Goal: Task Accomplishment & Management: Use online tool/utility

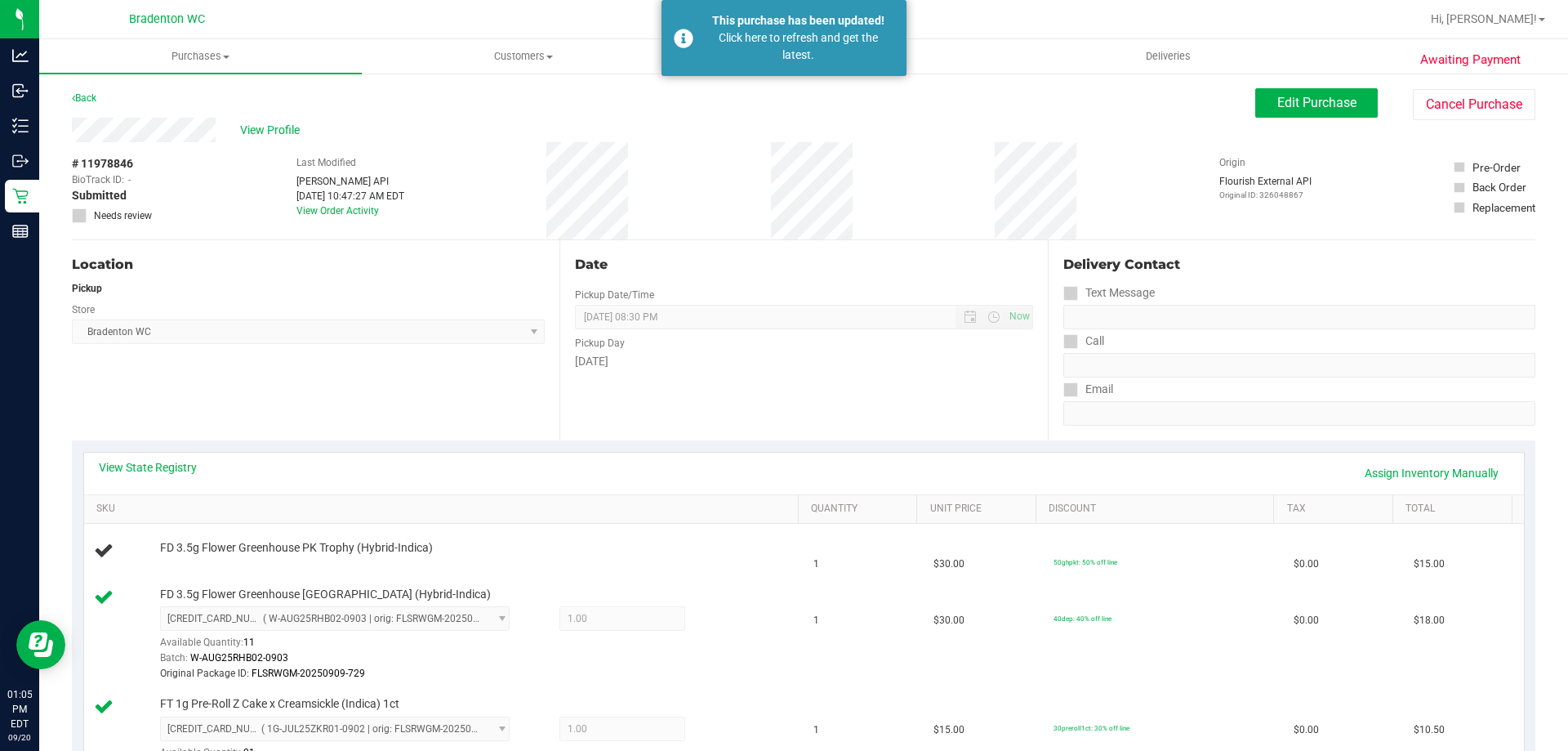
scroll to position [218, 0]
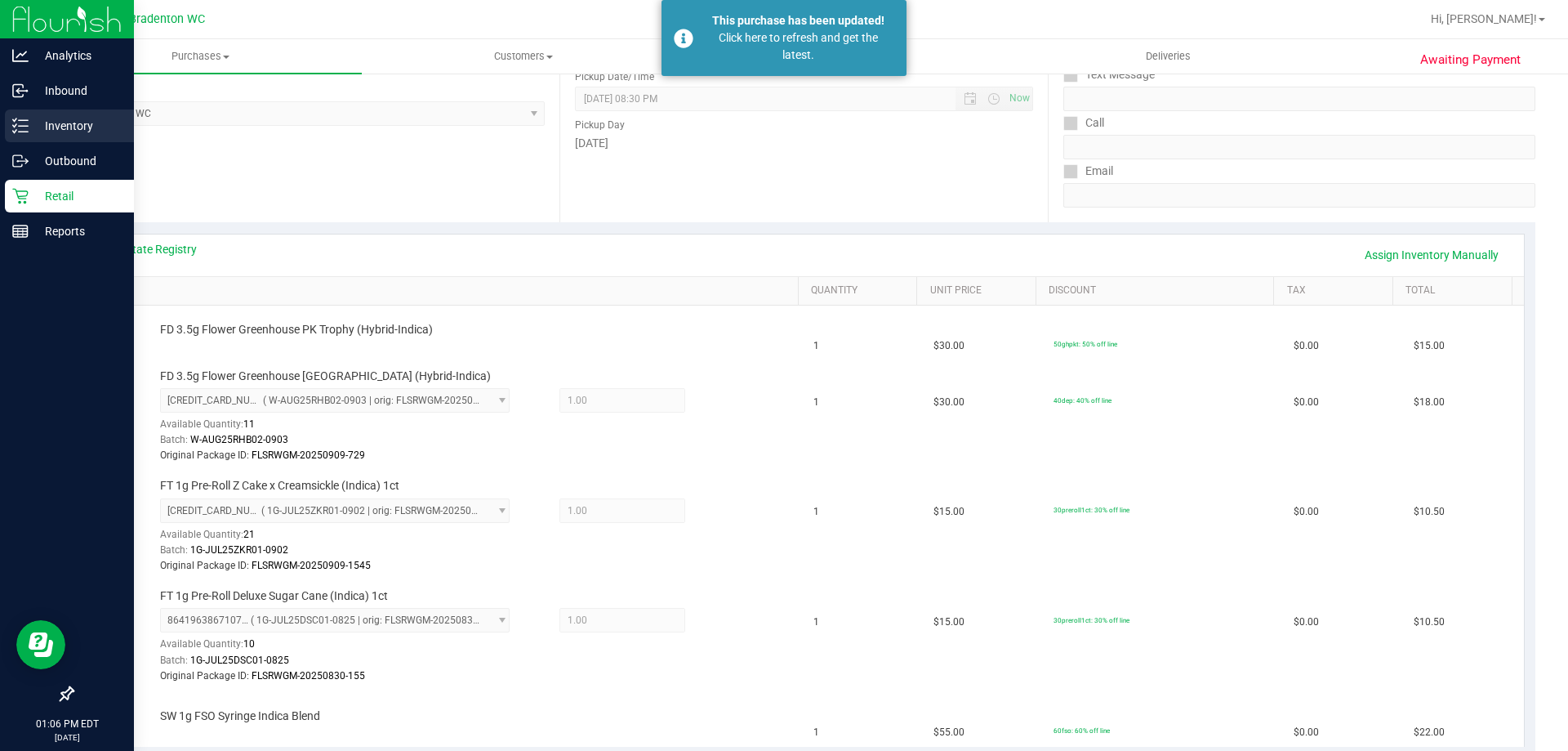
click at [94, 121] on p "Inventory" at bounding box center [78, 125] width 98 height 19
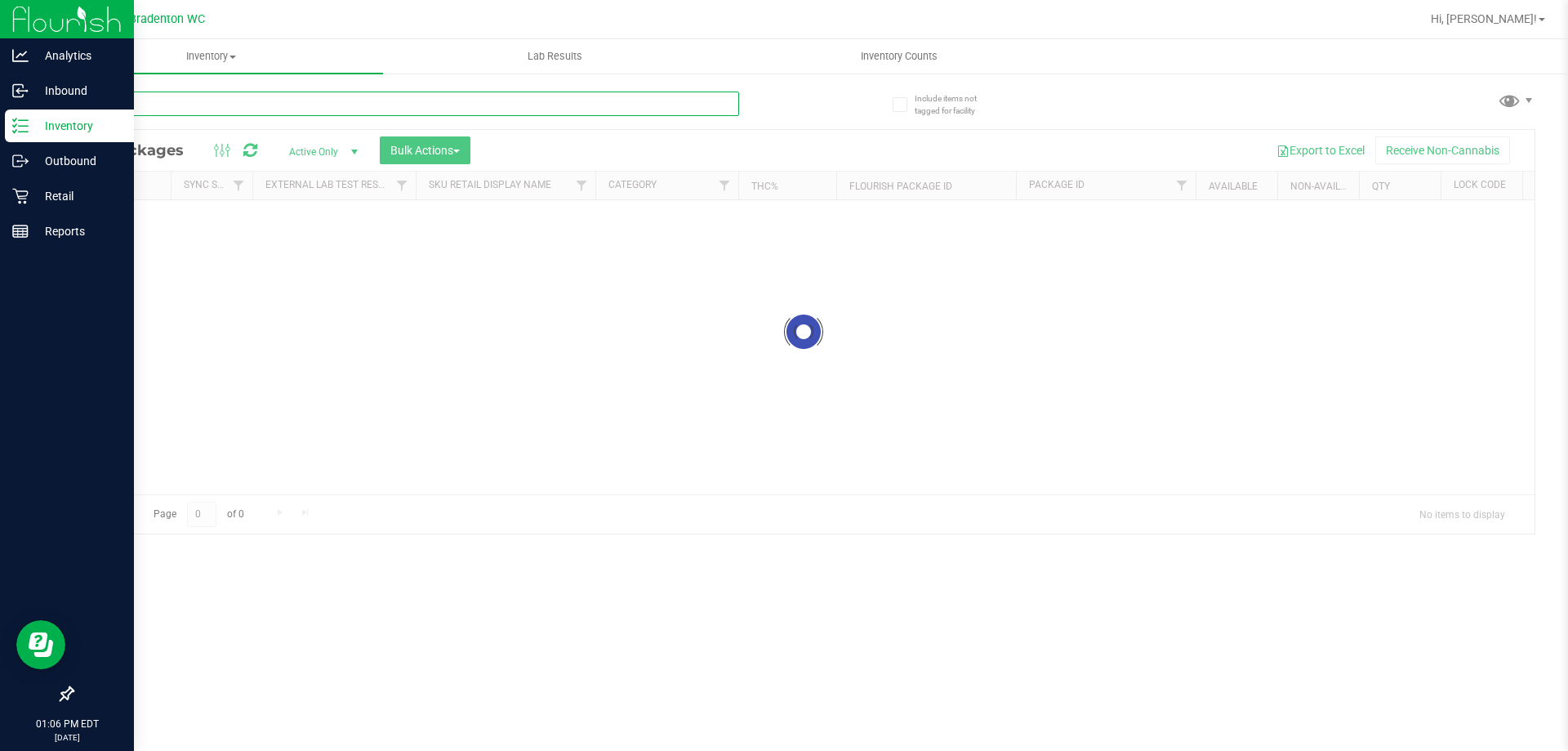
click at [192, 108] on div "Inventory All packages All inventory Waste log Create inventory Lab Results Inv…" at bounding box center [803, 395] width 1529 height 712
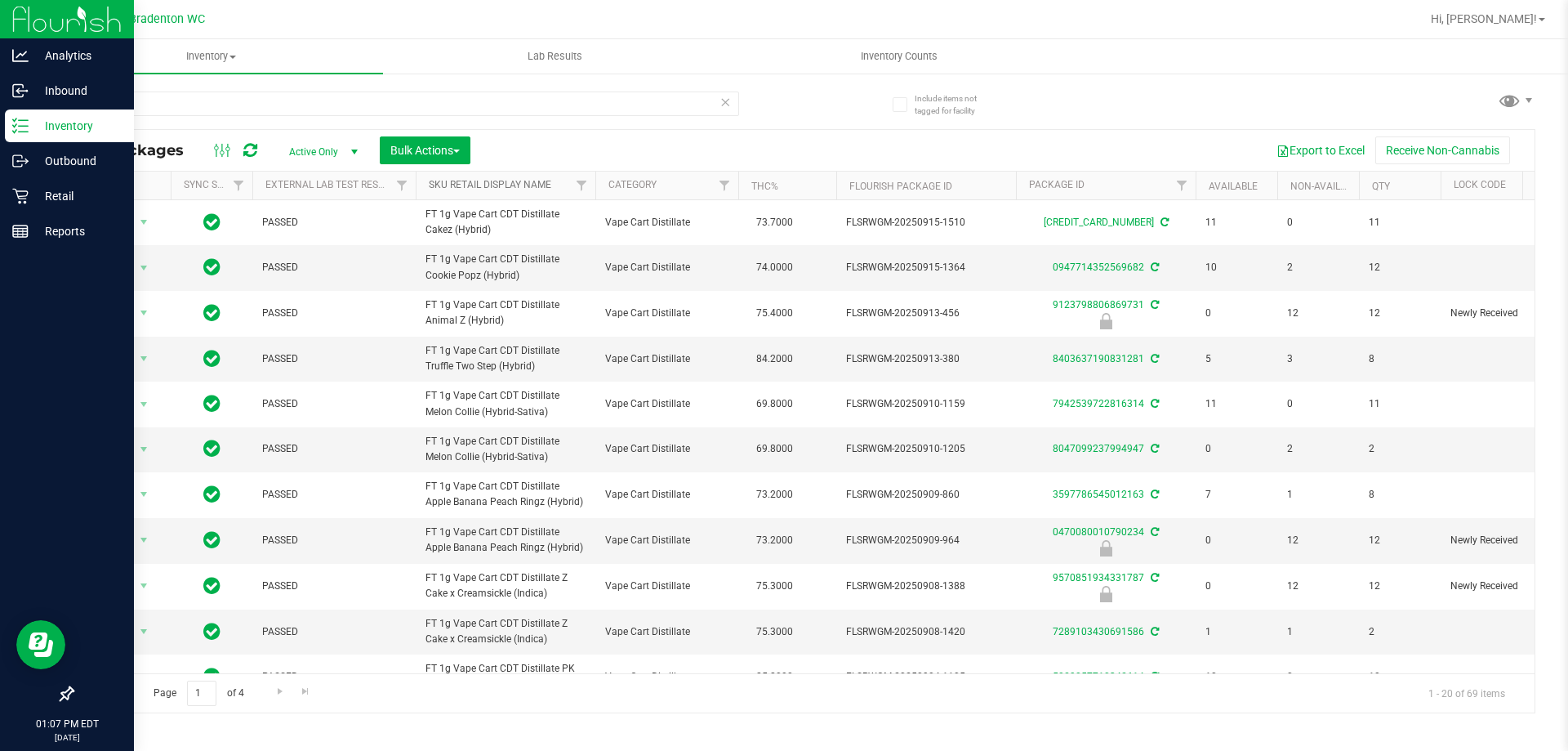
click at [519, 185] on link "Sku Retail Display Name" at bounding box center [490, 185] width 122 height 11
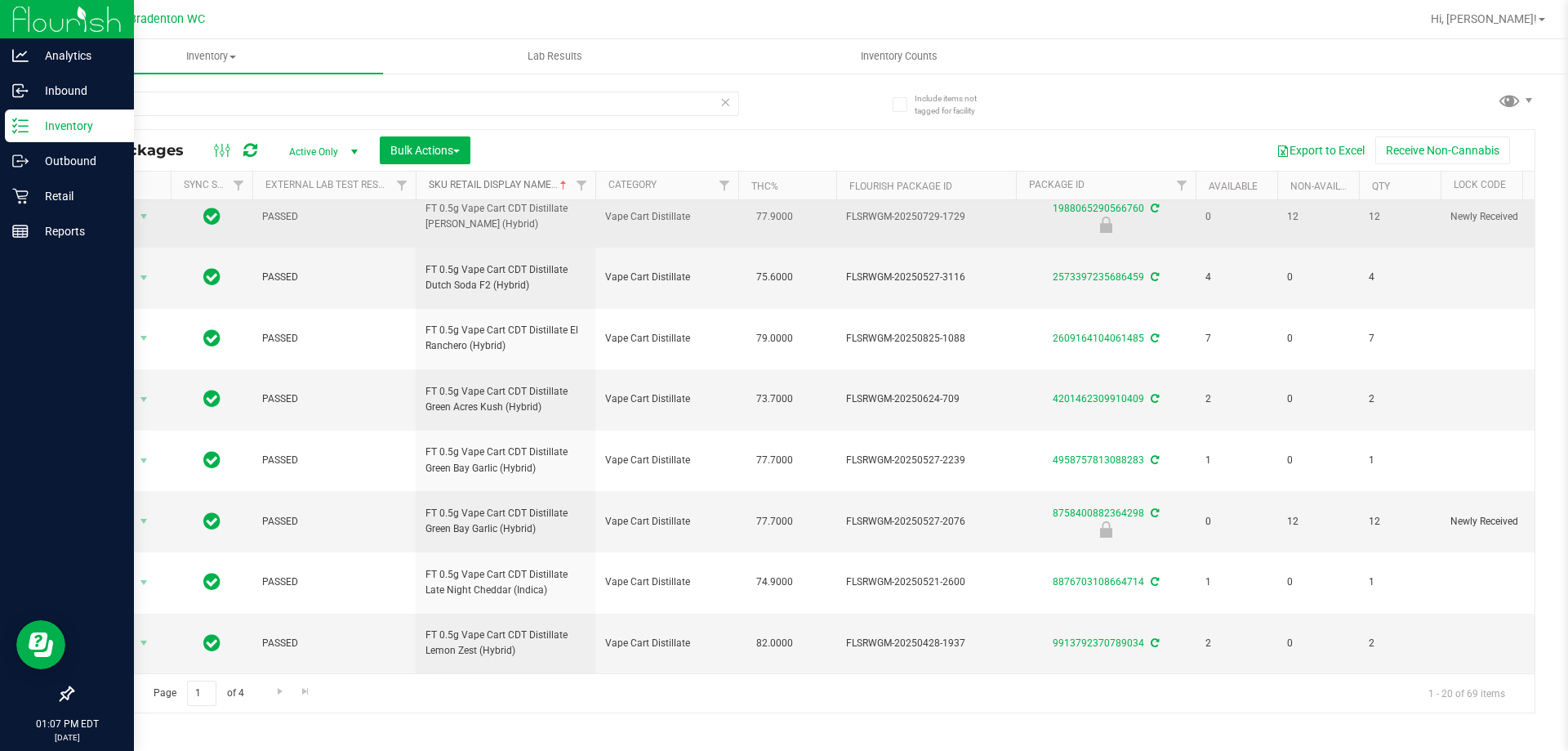
scroll to position [757, 0]
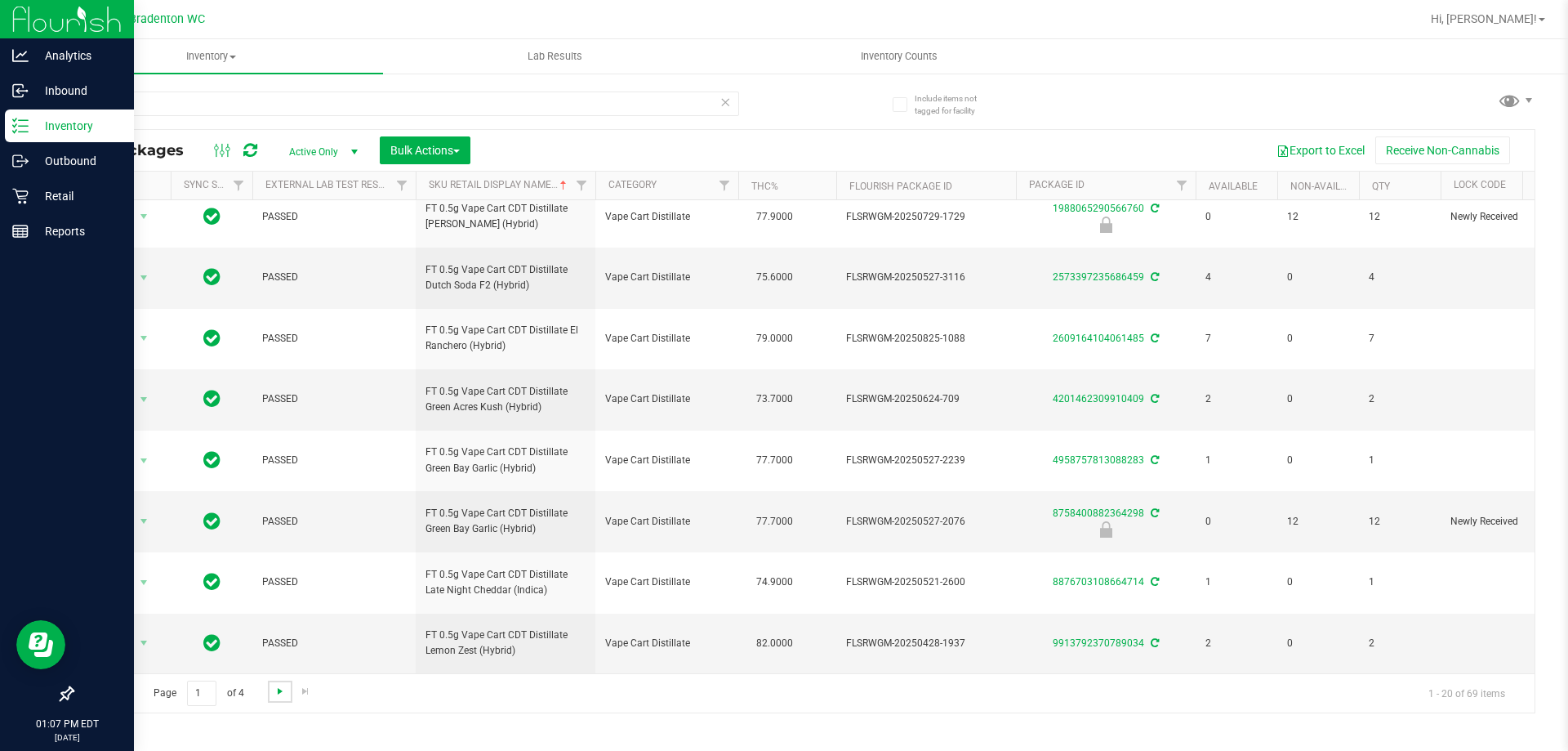
click at [276, 687] on span "Go to the next page" at bounding box center [280, 692] width 13 height 13
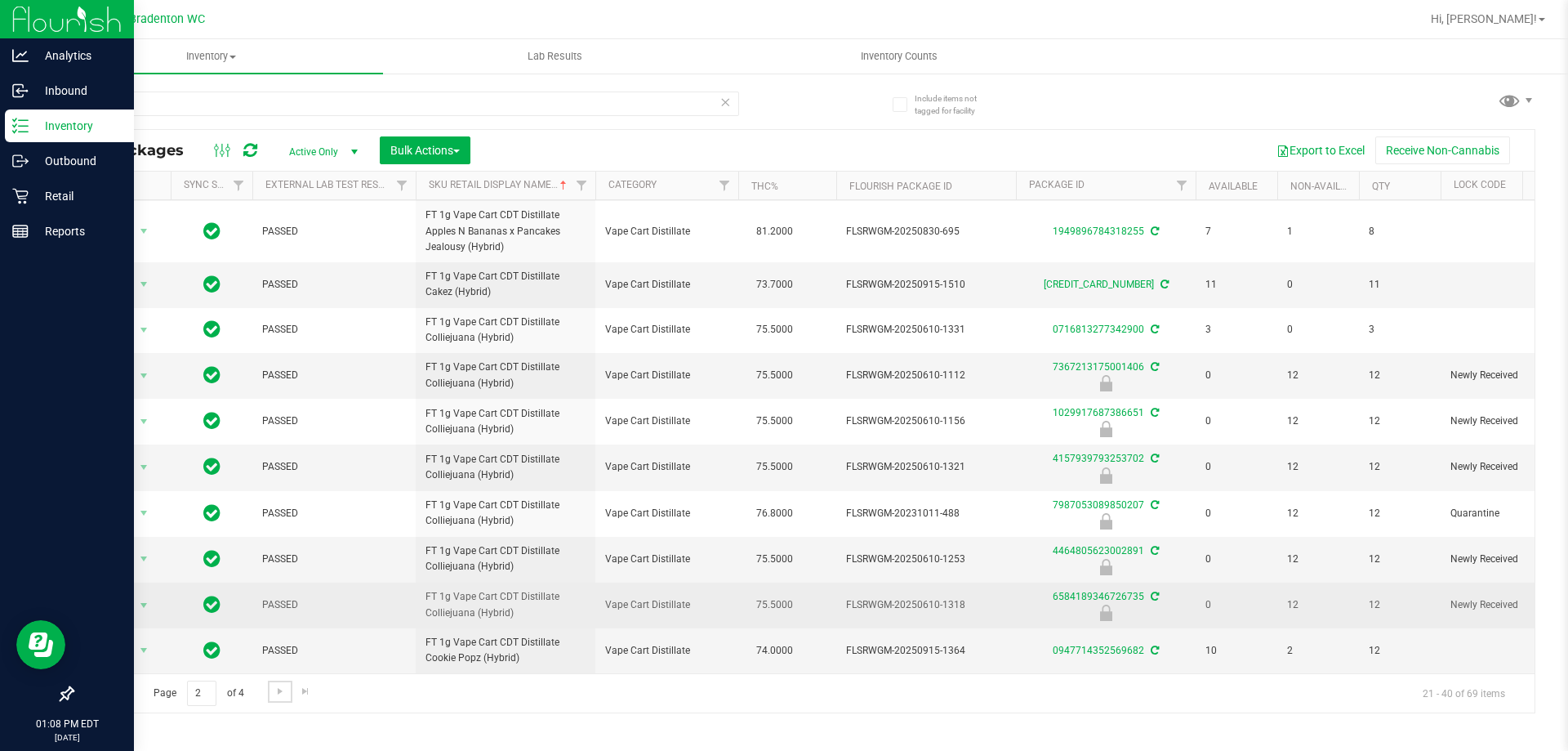
scroll to position [575, 0]
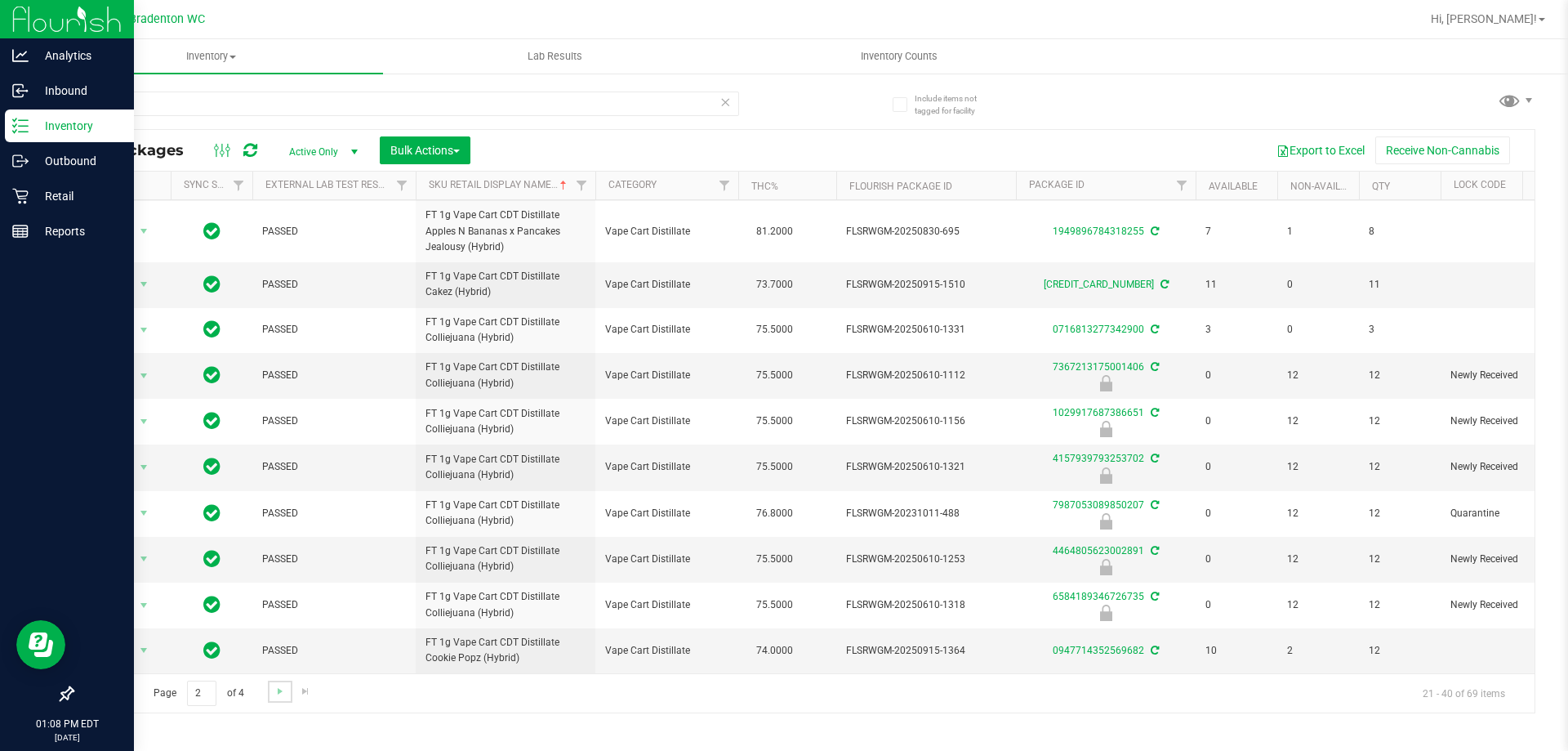
click at [272, 698] on link "Go to the next page" at bounding box center [280, 692] width 24 height 22
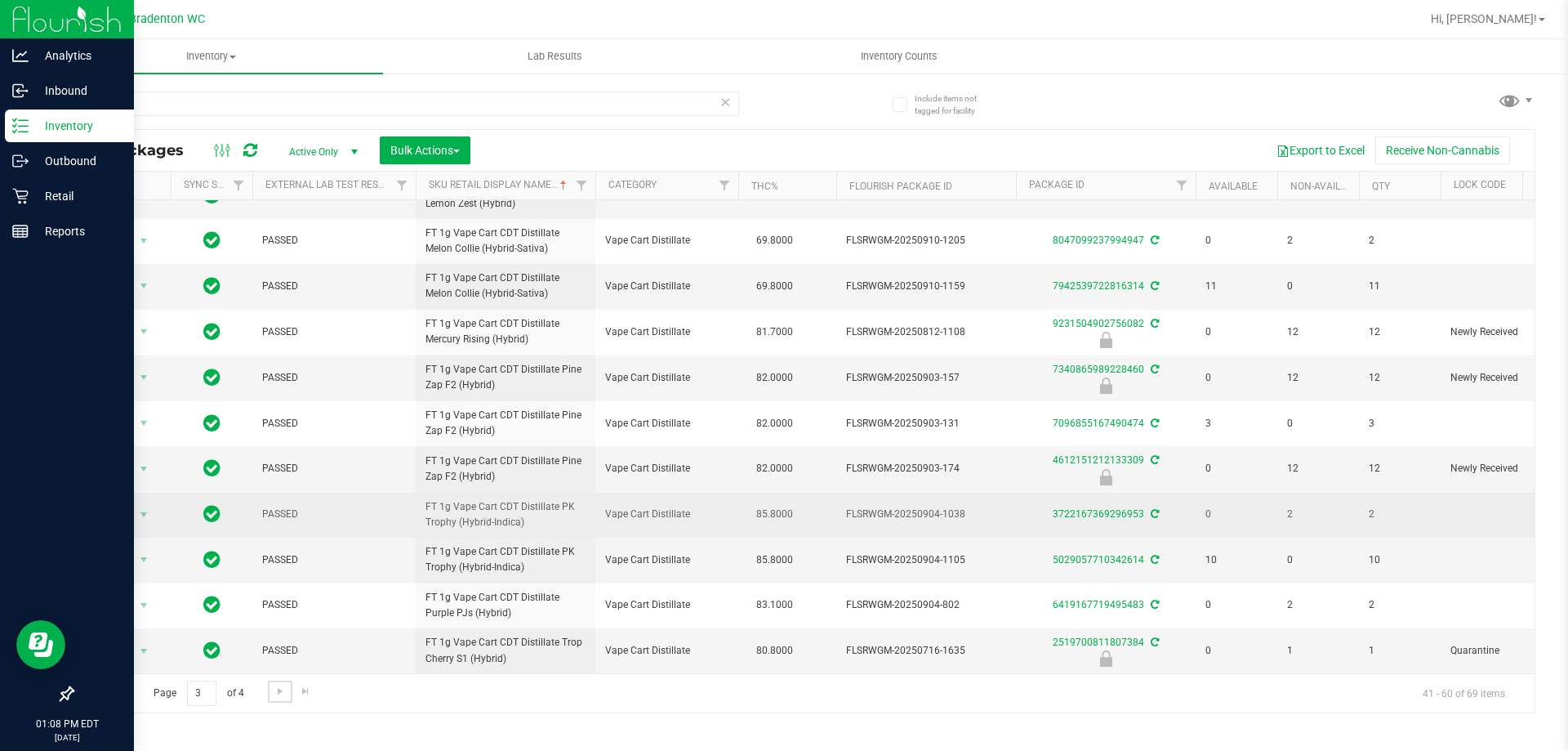
scroll to position [589, 0]
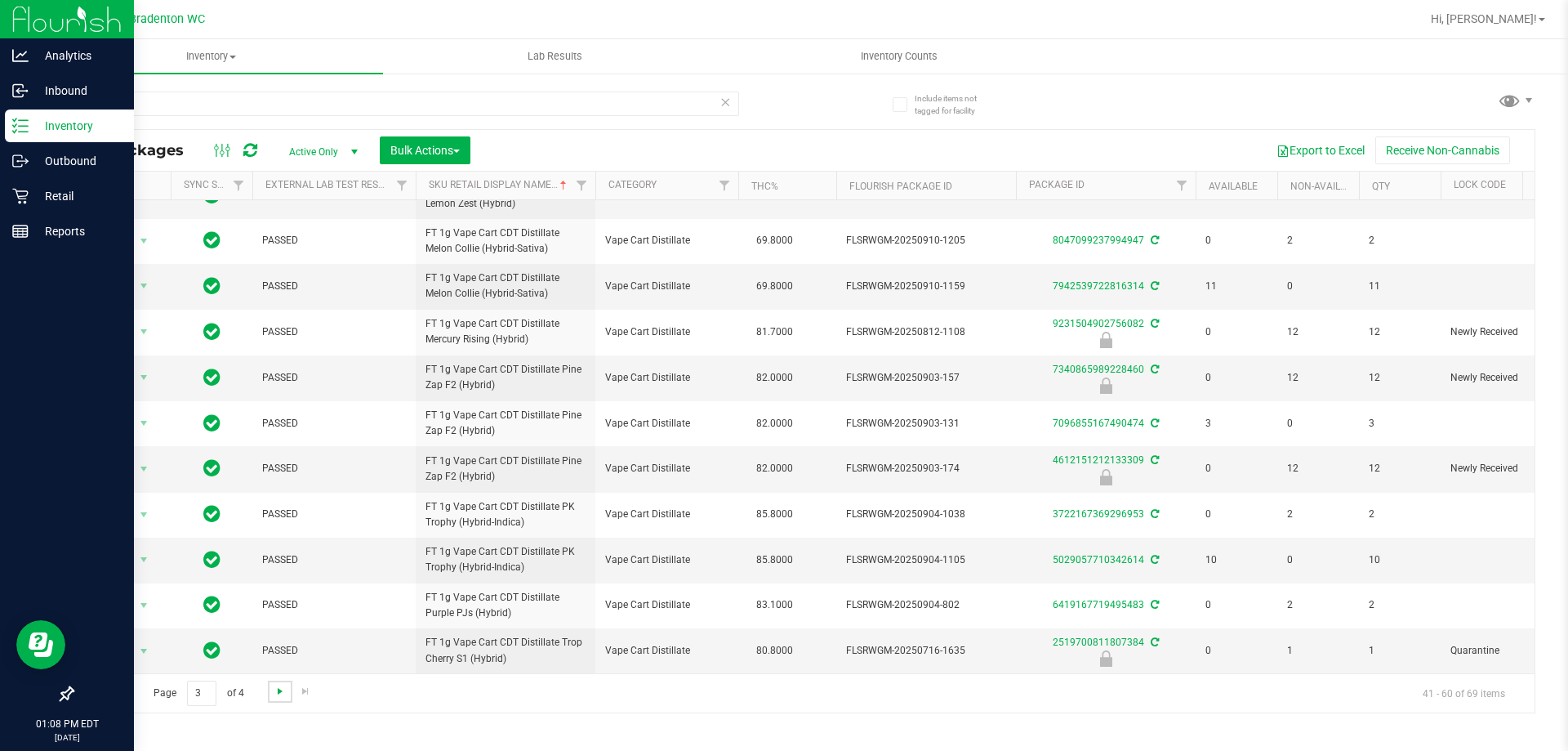
click at [281, 695] on span "Go to the next page" at bounding box center [280, 692] width 13 height 13
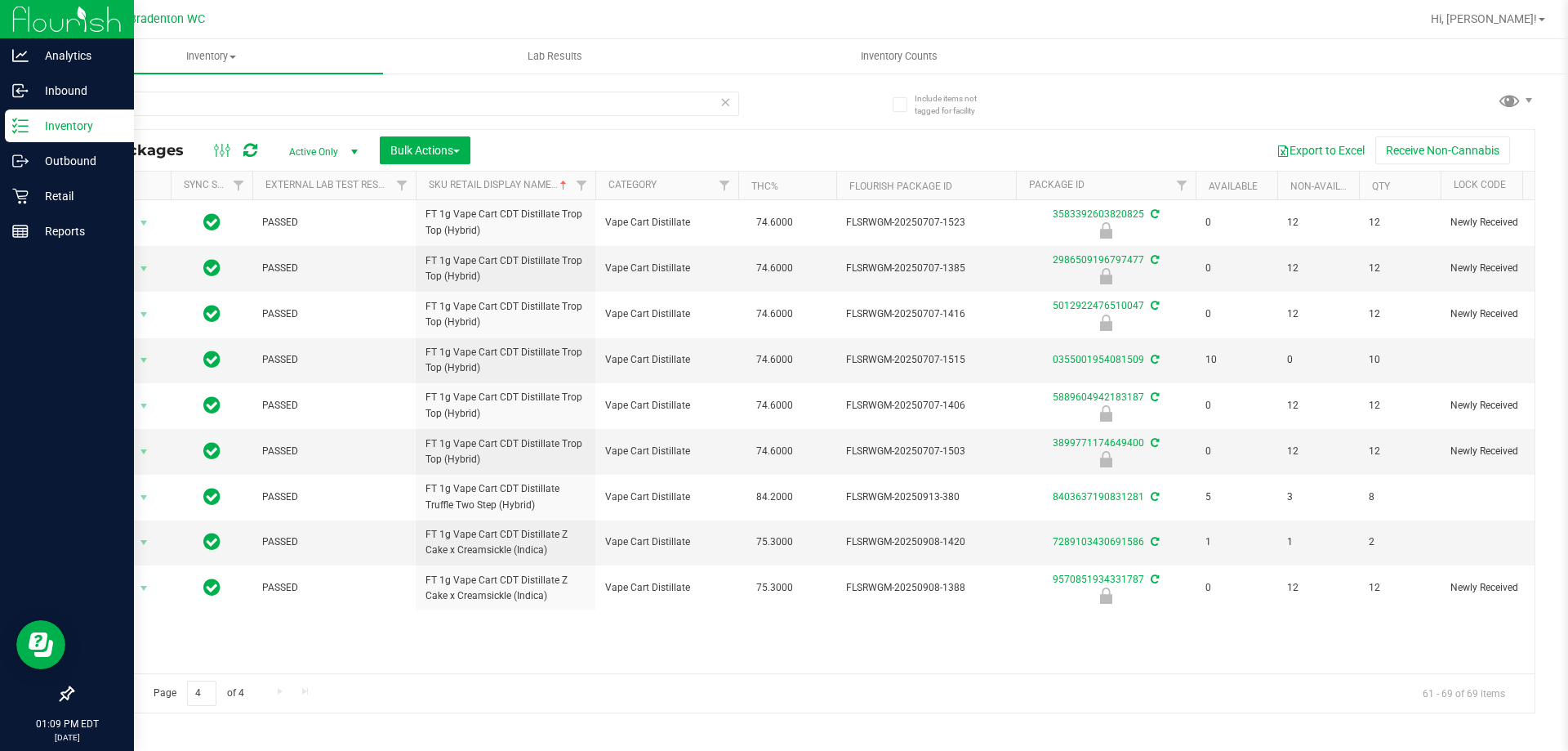
click at [274, 86] on div "cdt" at bounding box center [438, 103] width 732 height 52
click at [265, 125] on div "cdt" at bounding box center [406, 110] width 667 height 38
click at [265, 114] on input "cdt" at bounding box center [406, 104] width 667 height 24
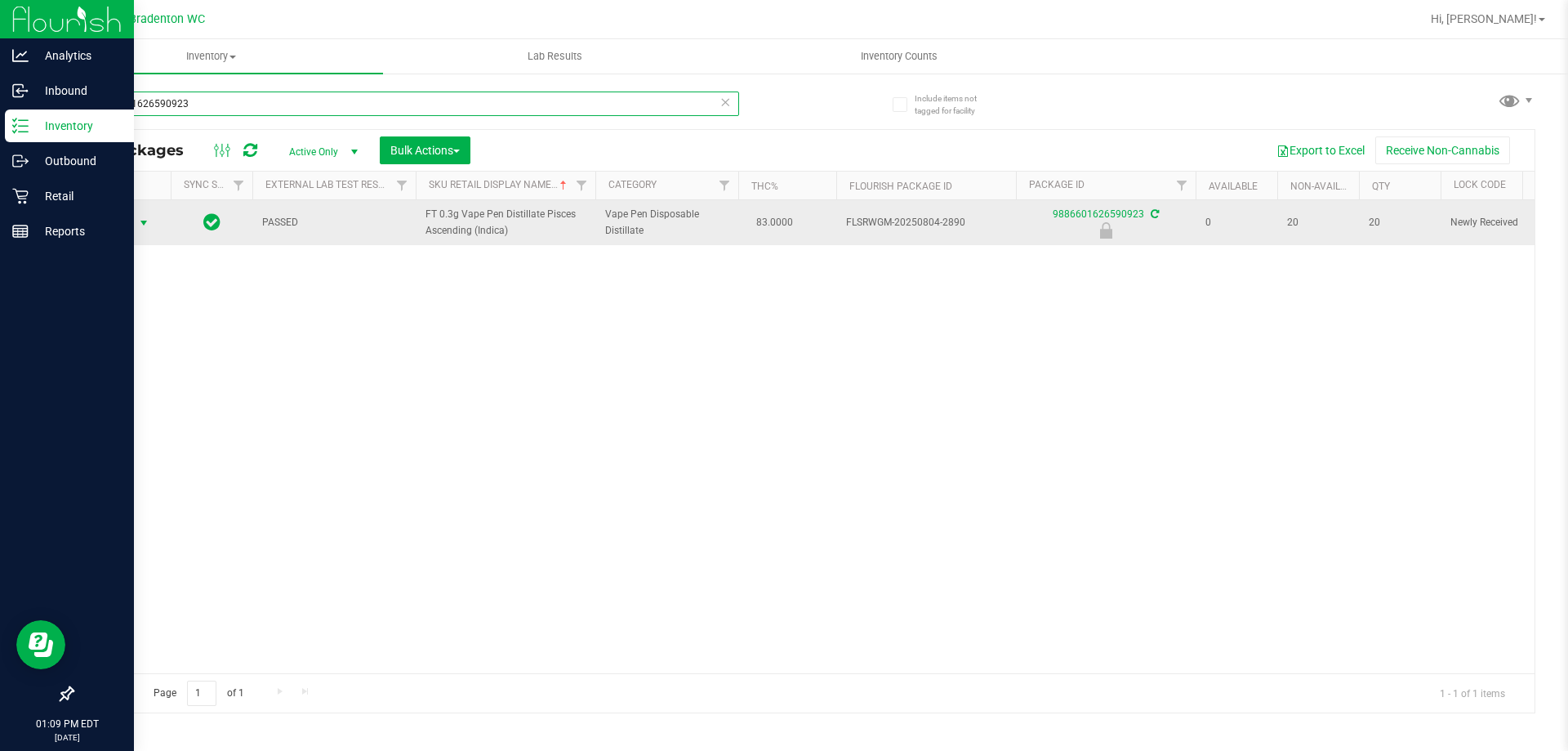
type input "9886601626590923"
click at [119, 225] on span "Action" at bounding box center [111, 223] width 44 height 23
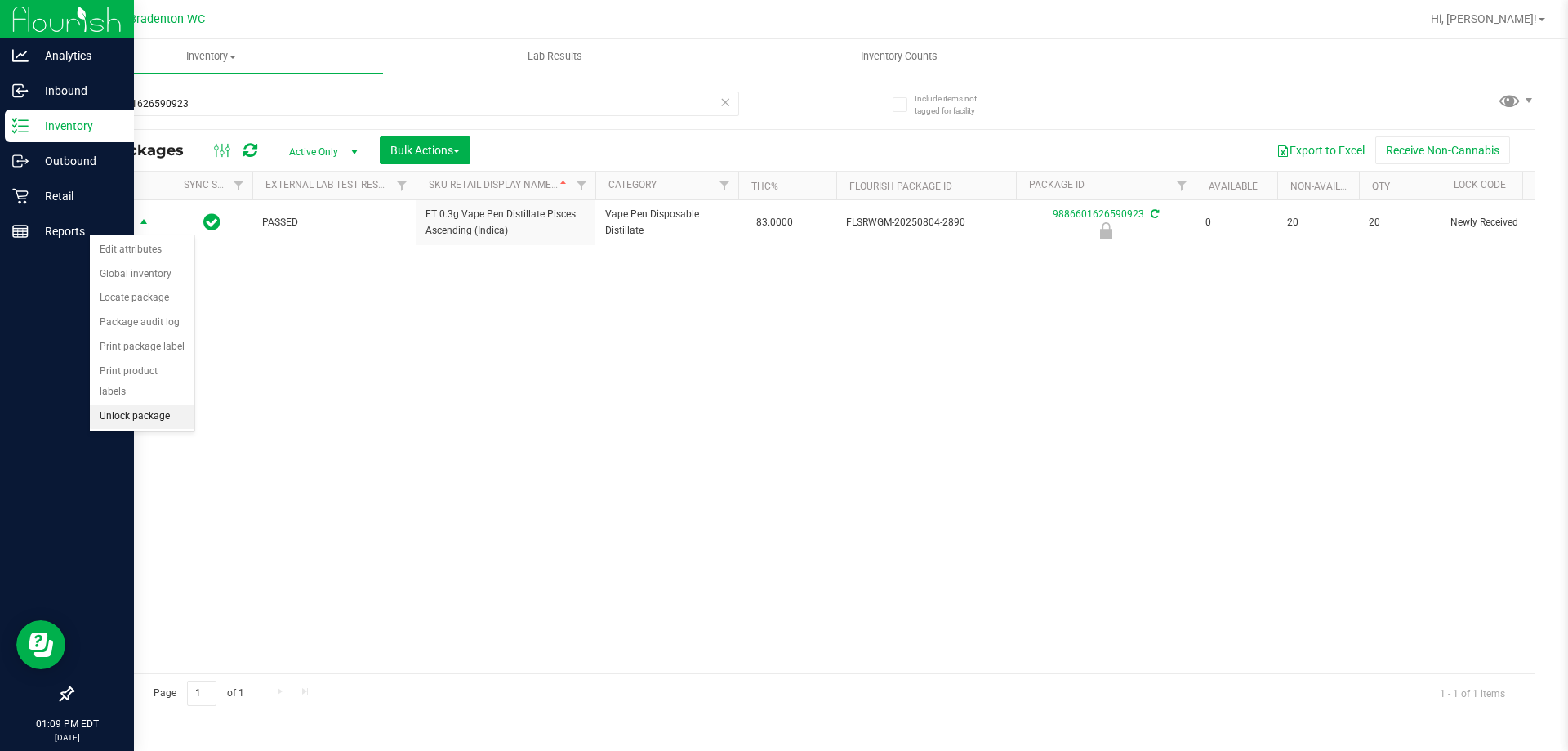
click at [139, 404] on li "Unlock package" at bounding box center [142, 416] width 105 height 24
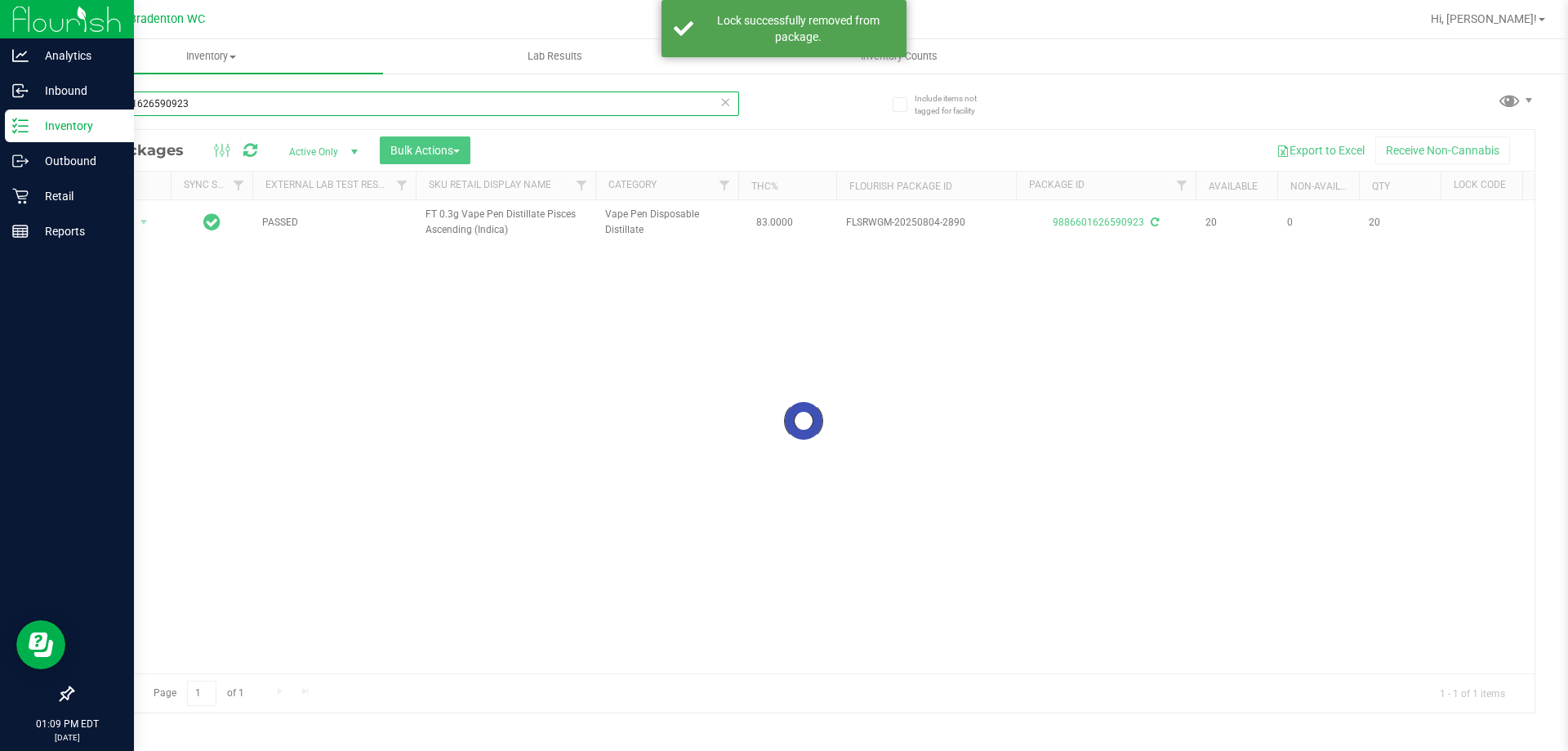
click at [213, 106] on input "9886601626590923" at bounding box center [406, 104] width 667 height 24
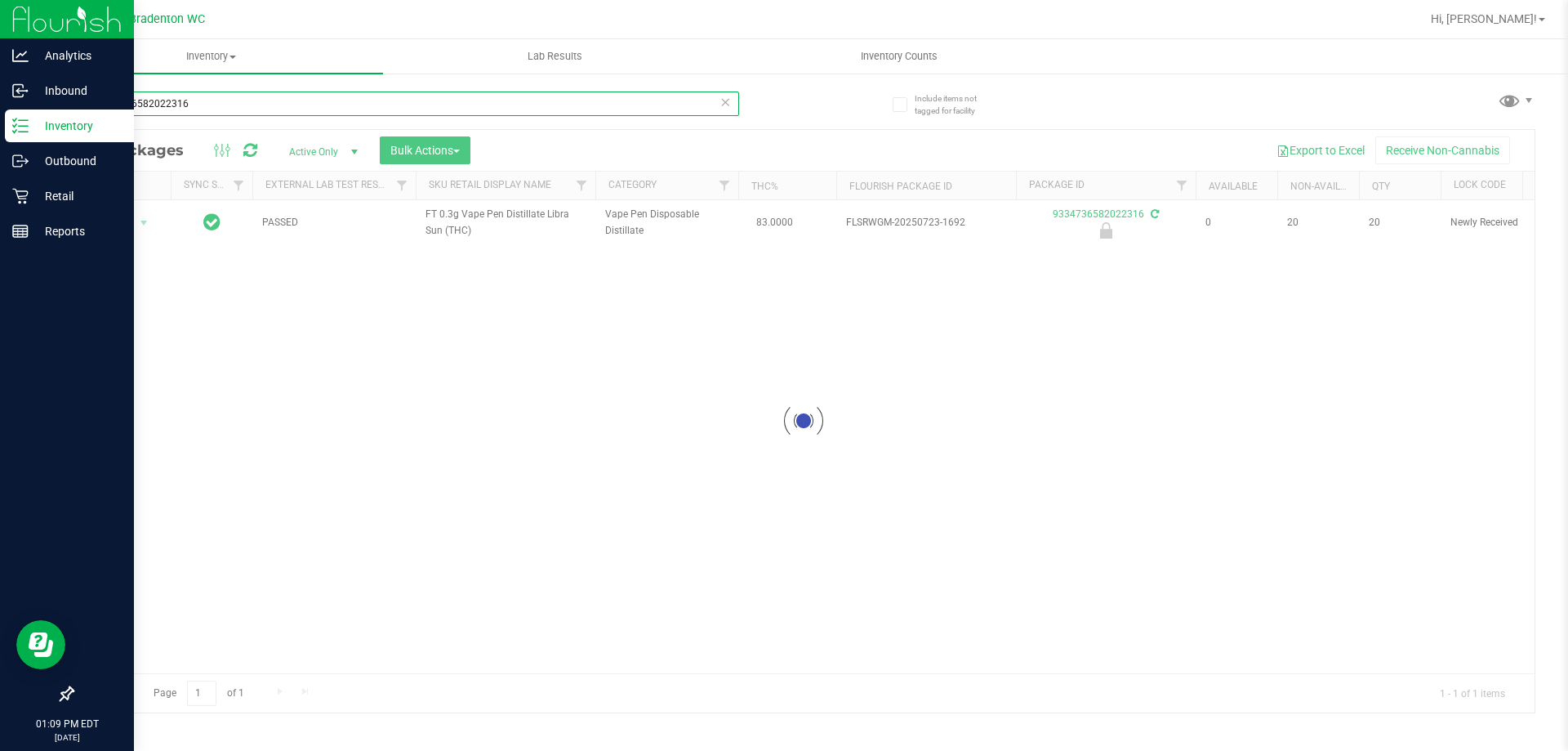
type input "9334736582022316"
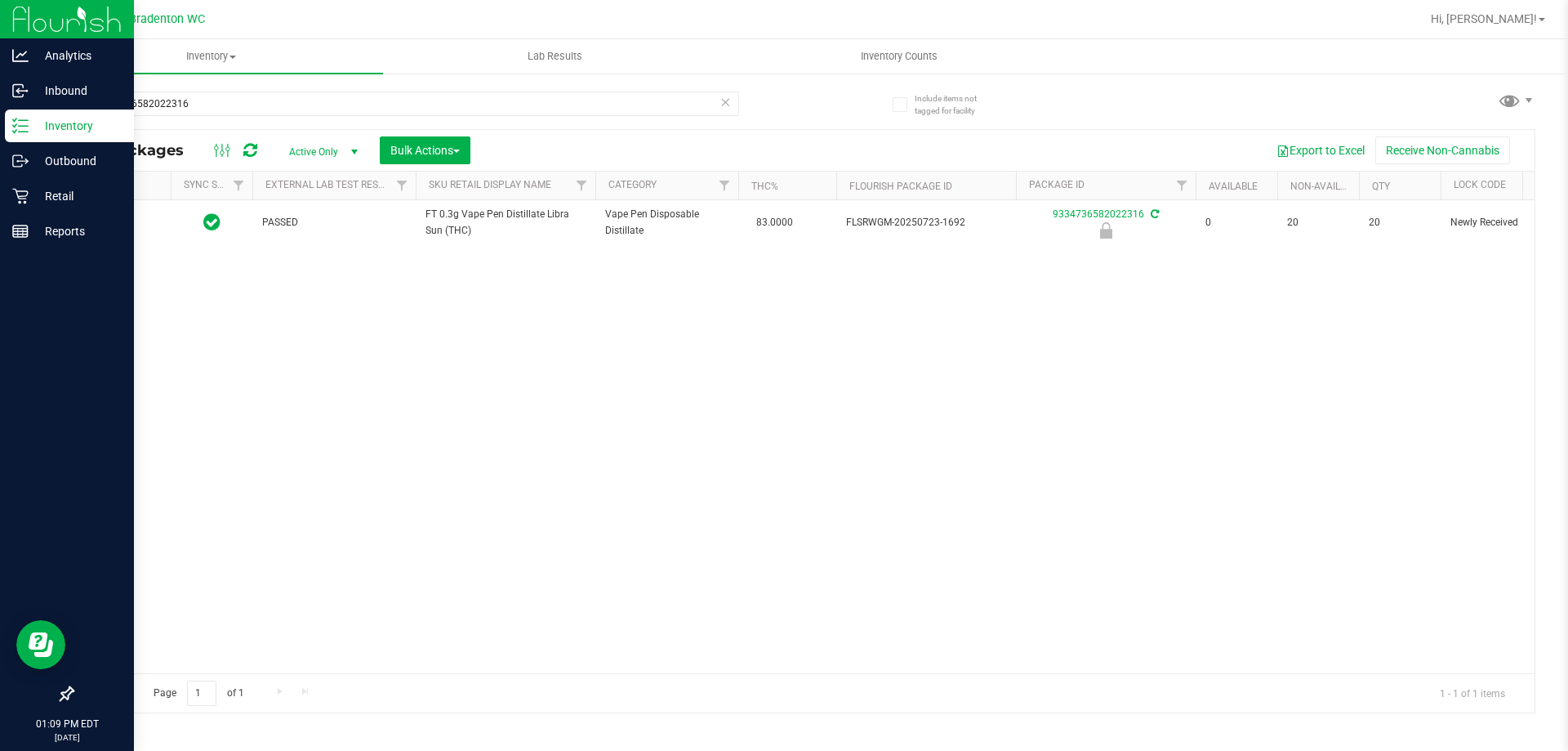
click at [134, 223] on div at bounding box center [121, 223] width 79 height 16
click at [134, 223] on span "select" at bounding box center [145, 223] width 20 height 23
click at [119, 404] on li "Unlock package" at bounding box center [142, 416] width 105 height 24
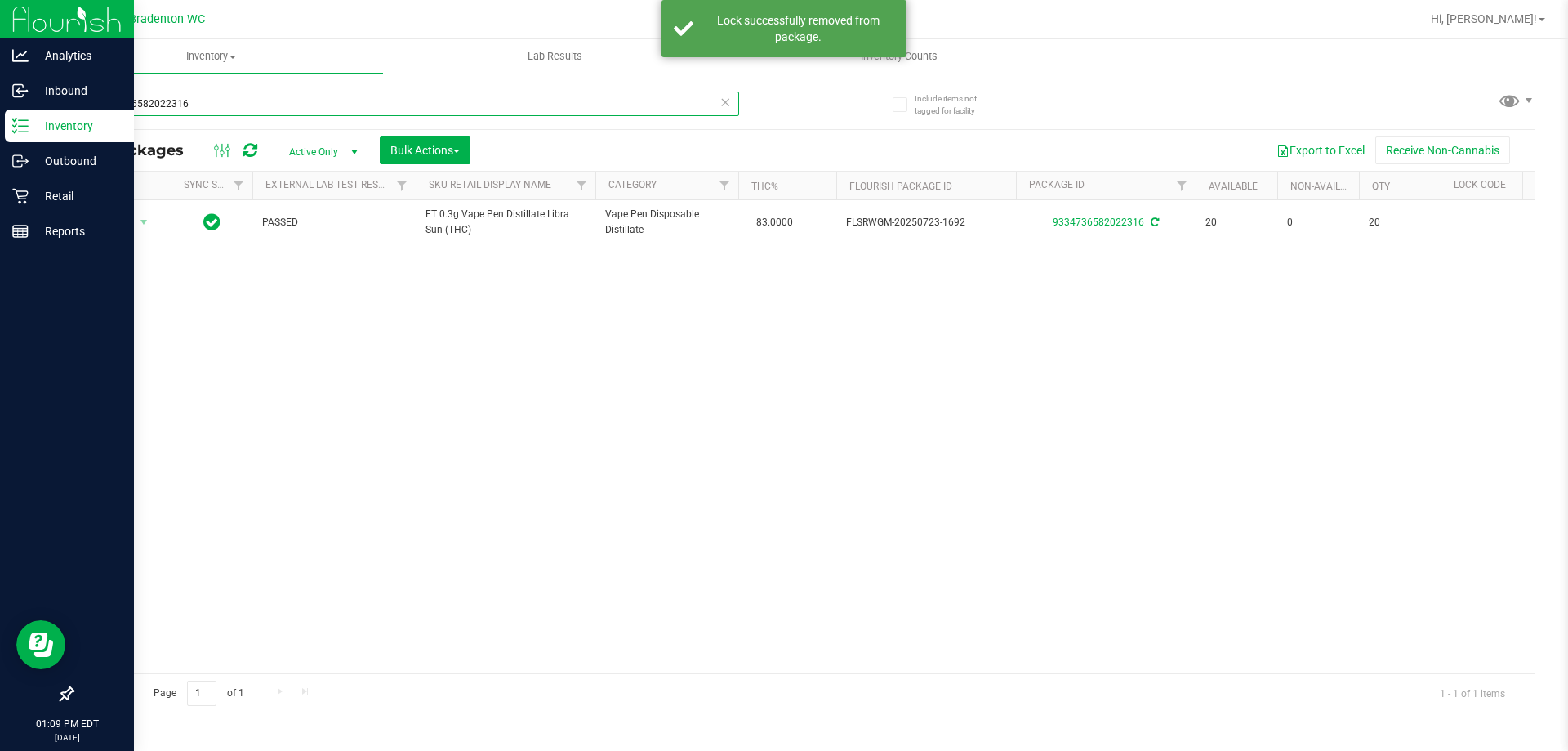
click at [334, 105] on input "9334736582022316" at bounding box center [406, 104] width 667 height 24
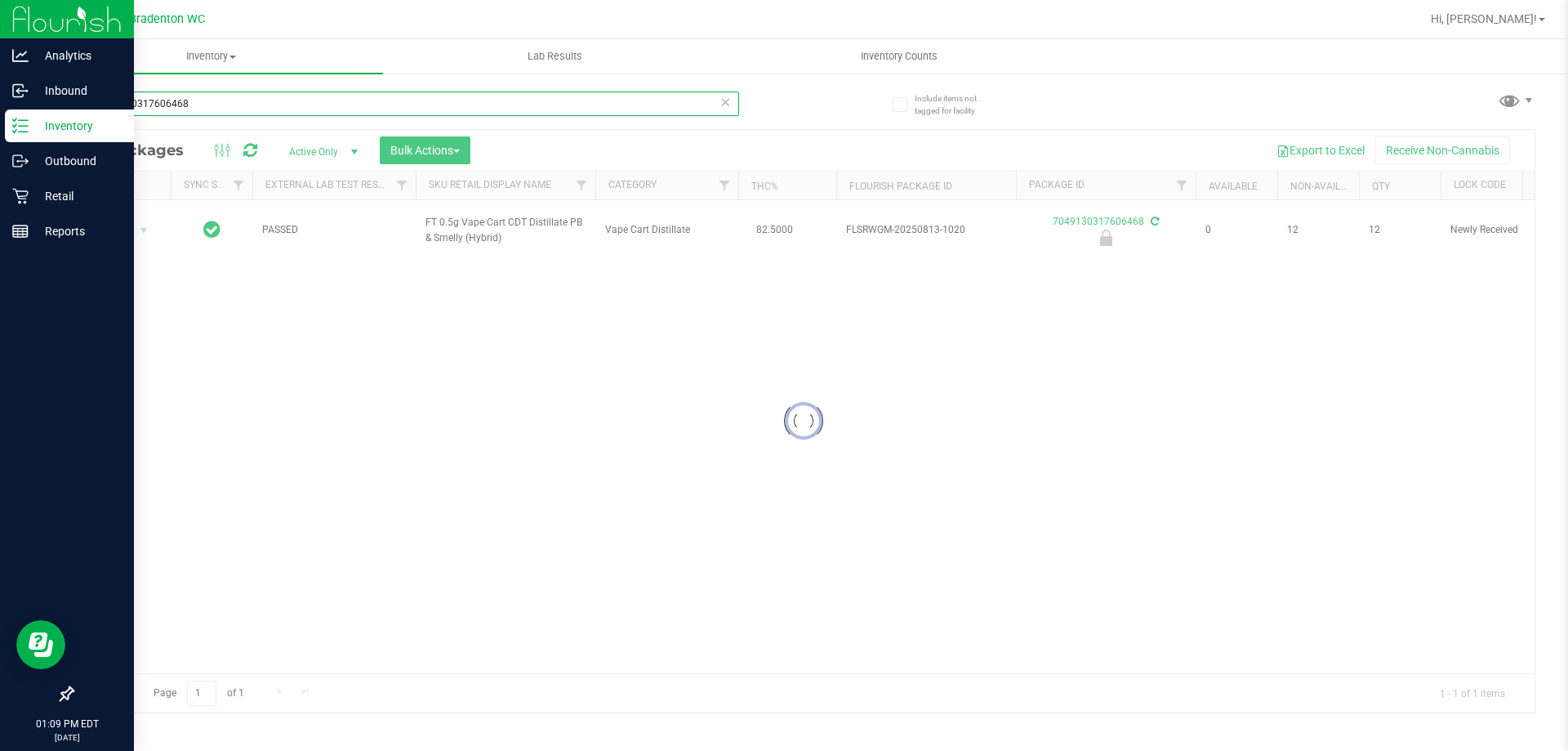
type input "7049130317606468"
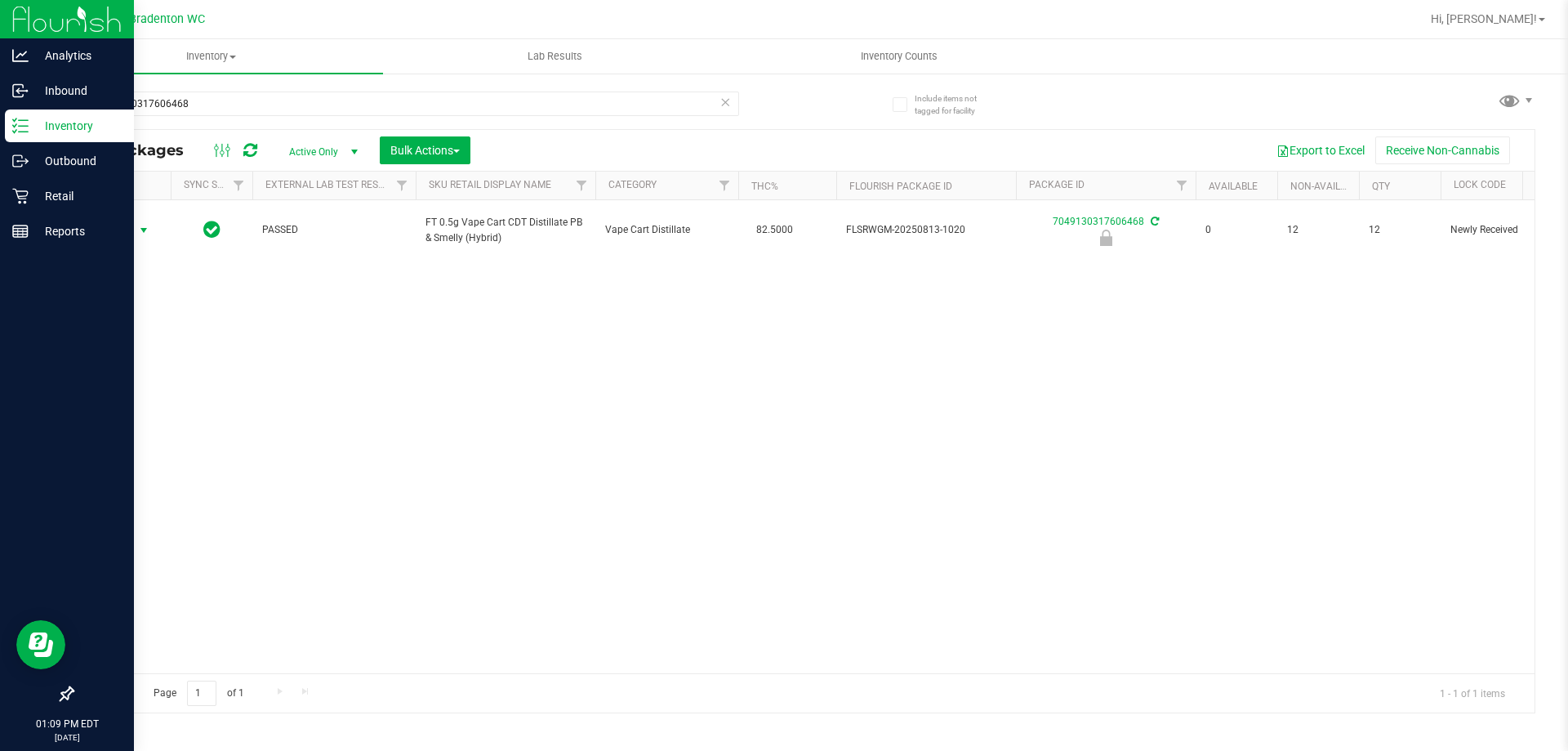
click at [137, 230] on span "select" at bounding box center [144, 230] width 13 height 13
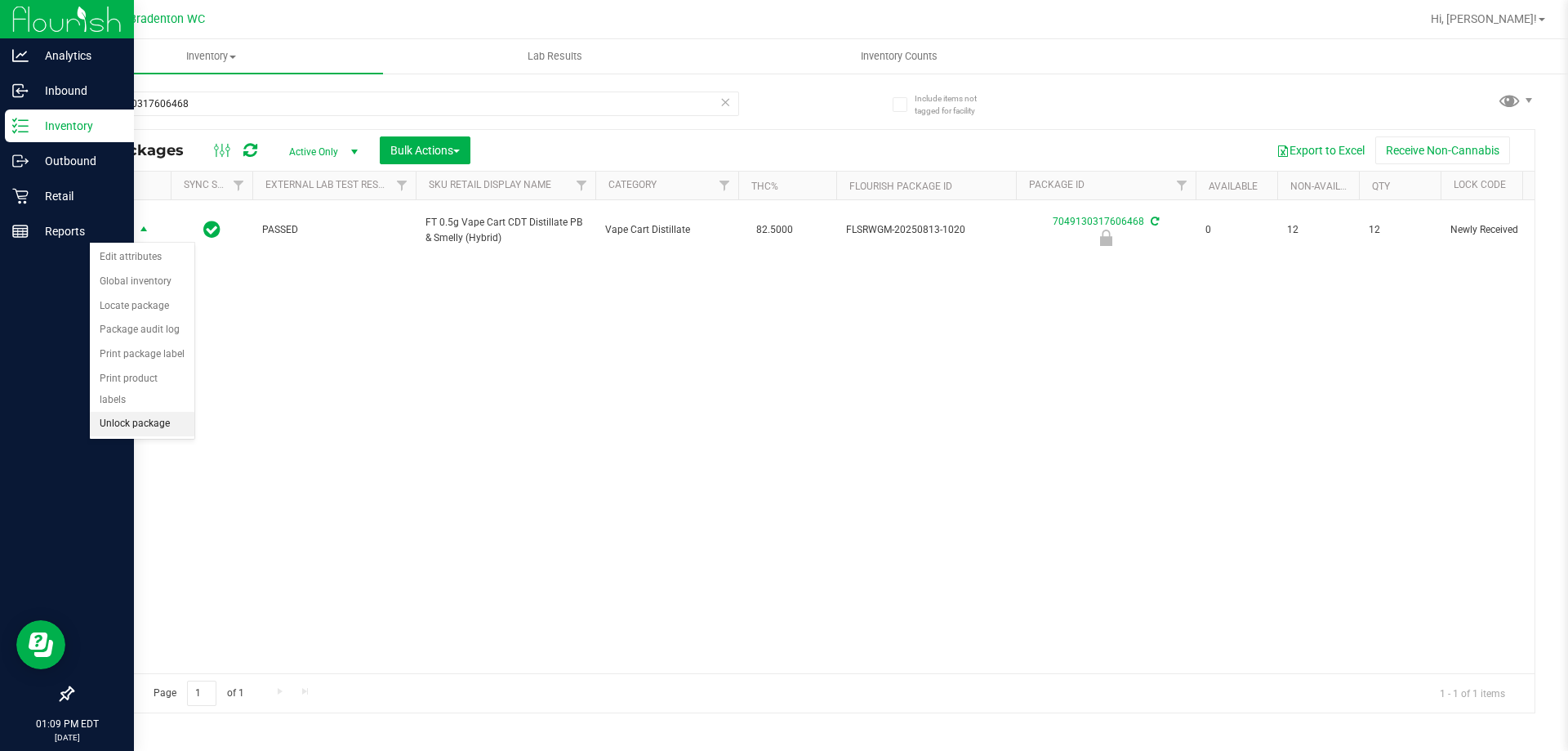
click at [138, 412] on li "Unlock package" at bounding box center [142, 424] width 105 height 24
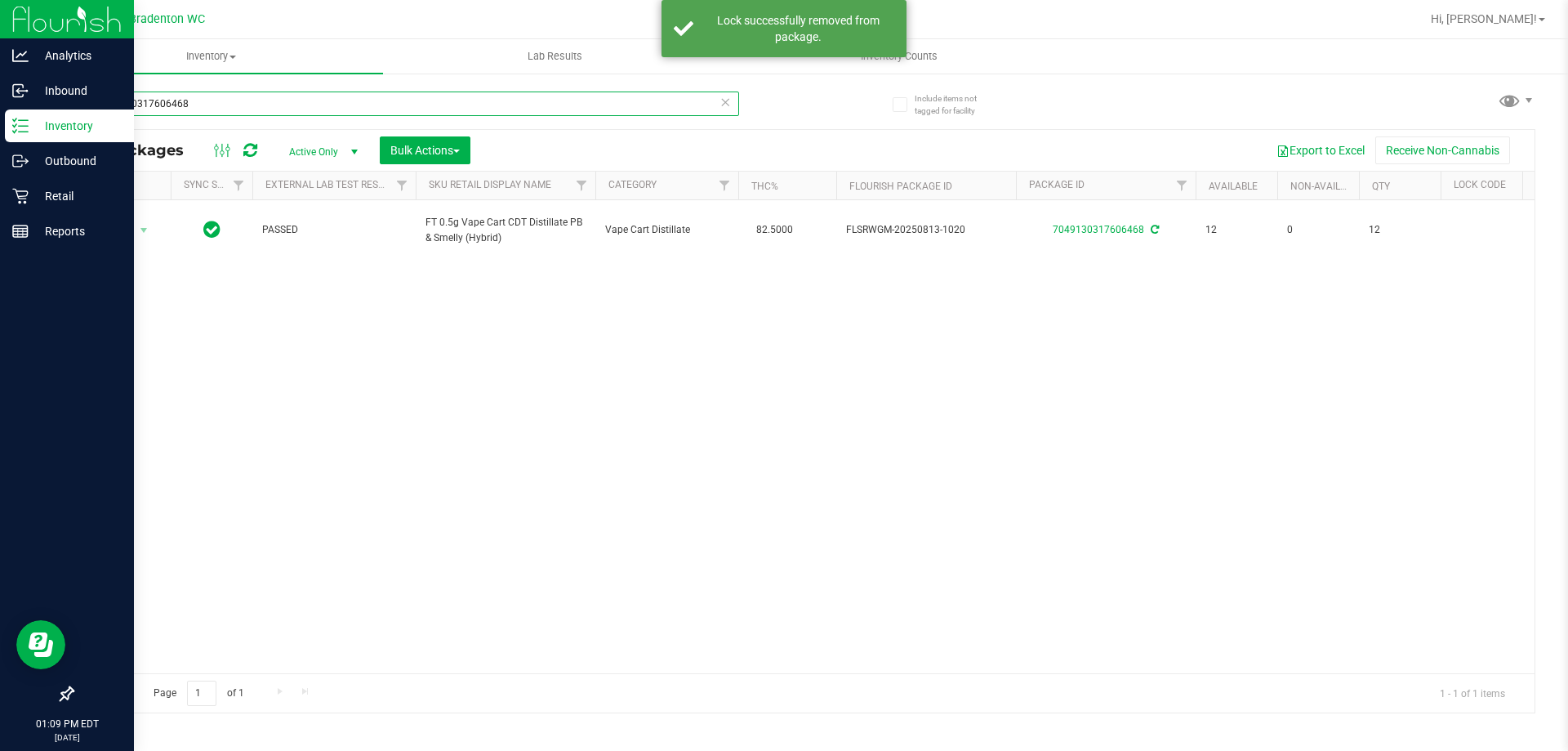
click at [211, 108] on input "7049130317606468" at bounding box center [406, 104] width 667 height 24
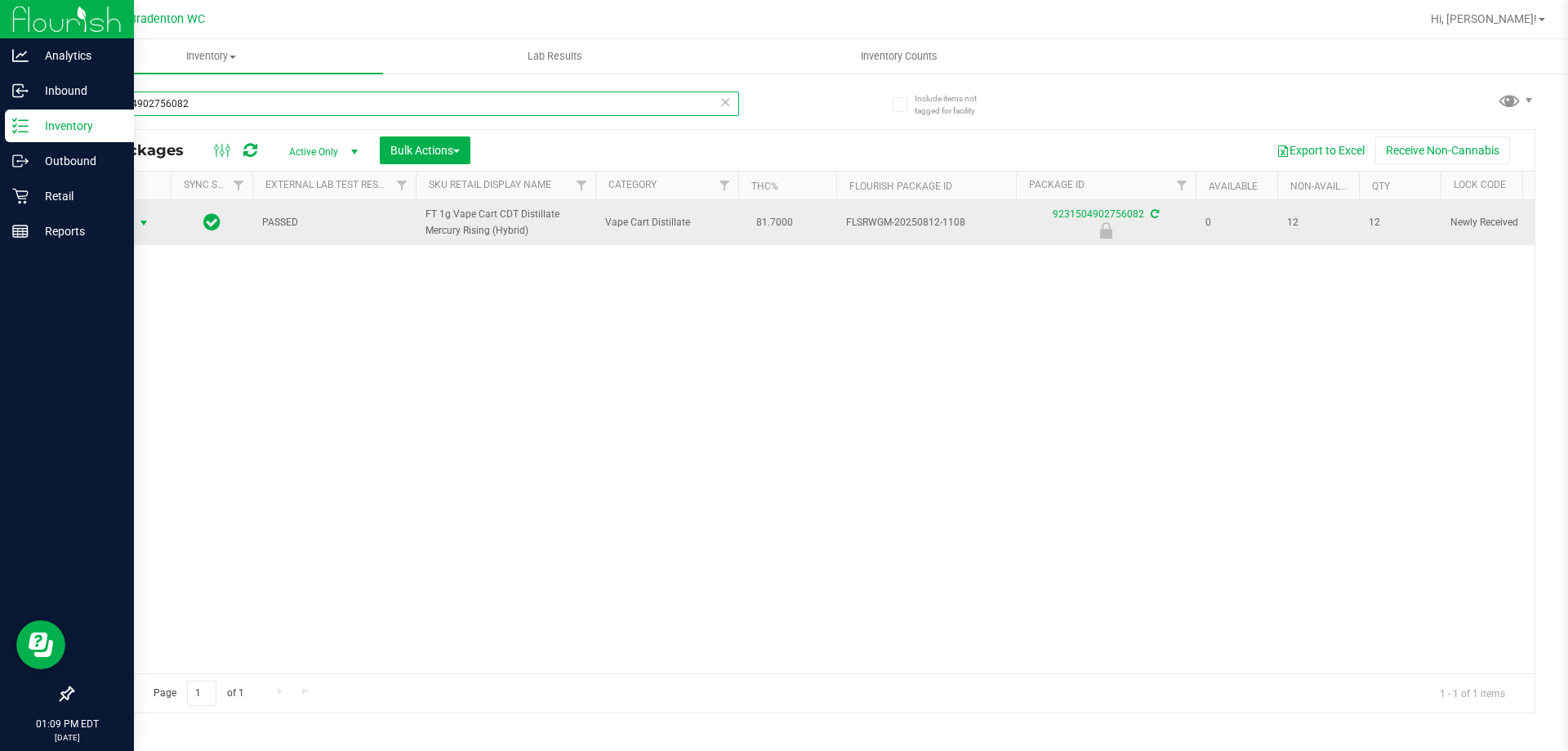
type input "9231504902756082"
click at [131, 233] on span "Action" at bounding box center [111, 223] width 44 height 23
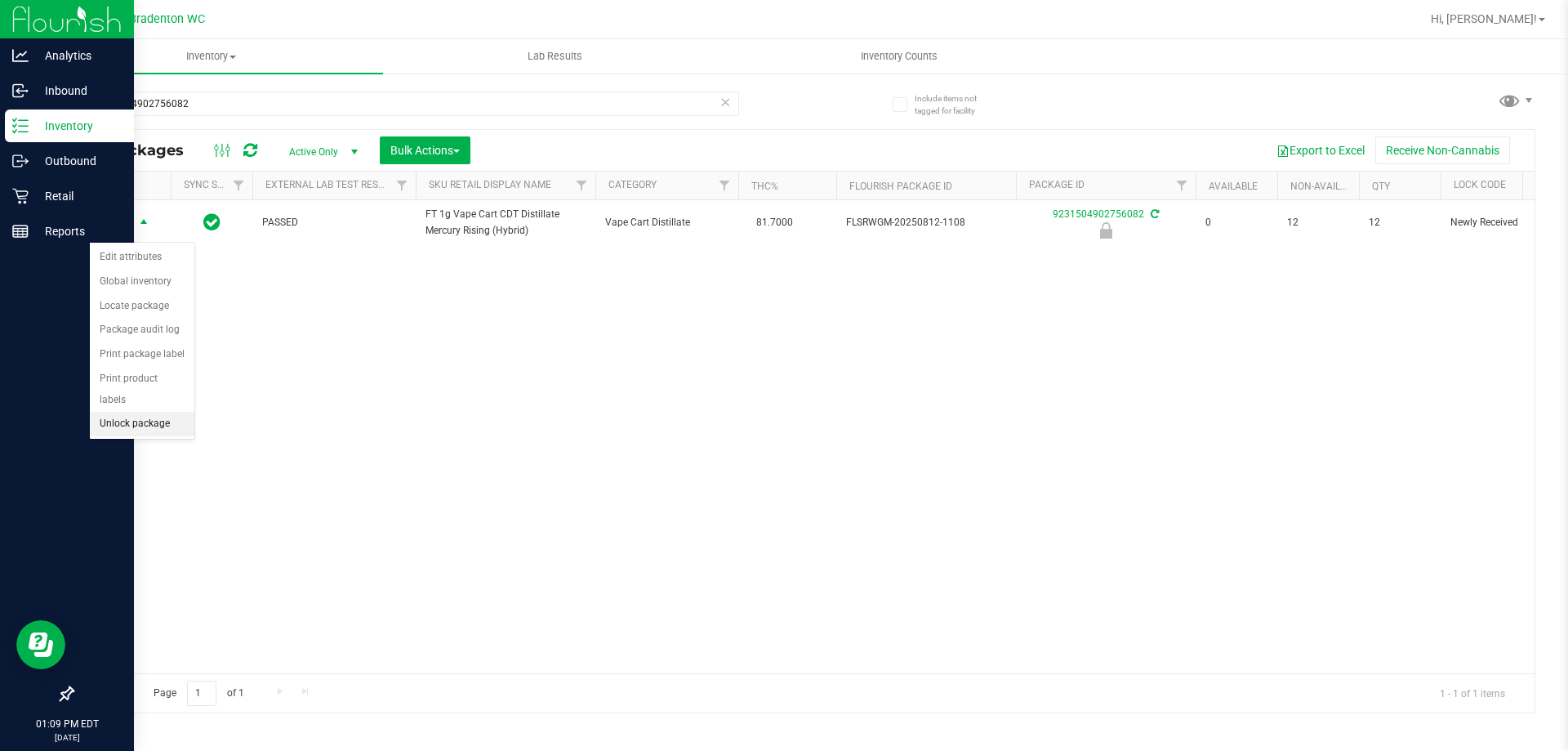
click at [150, 412] on li "Unlock package" at bounding box center [142, 424] width 105 height 24
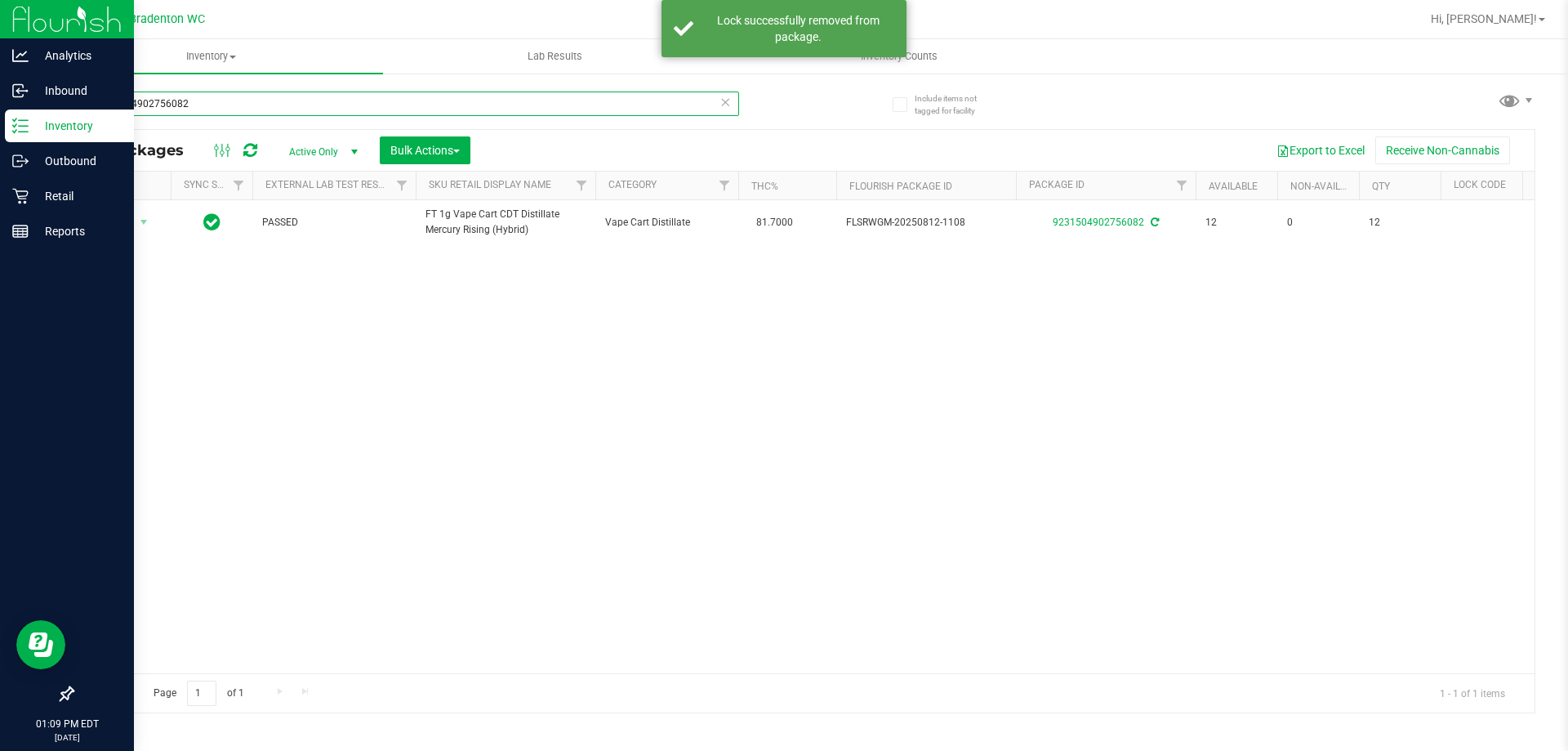
click at [237, 108] on input "9231504902756082" at bounding box center [406, 104] width 667 height 24
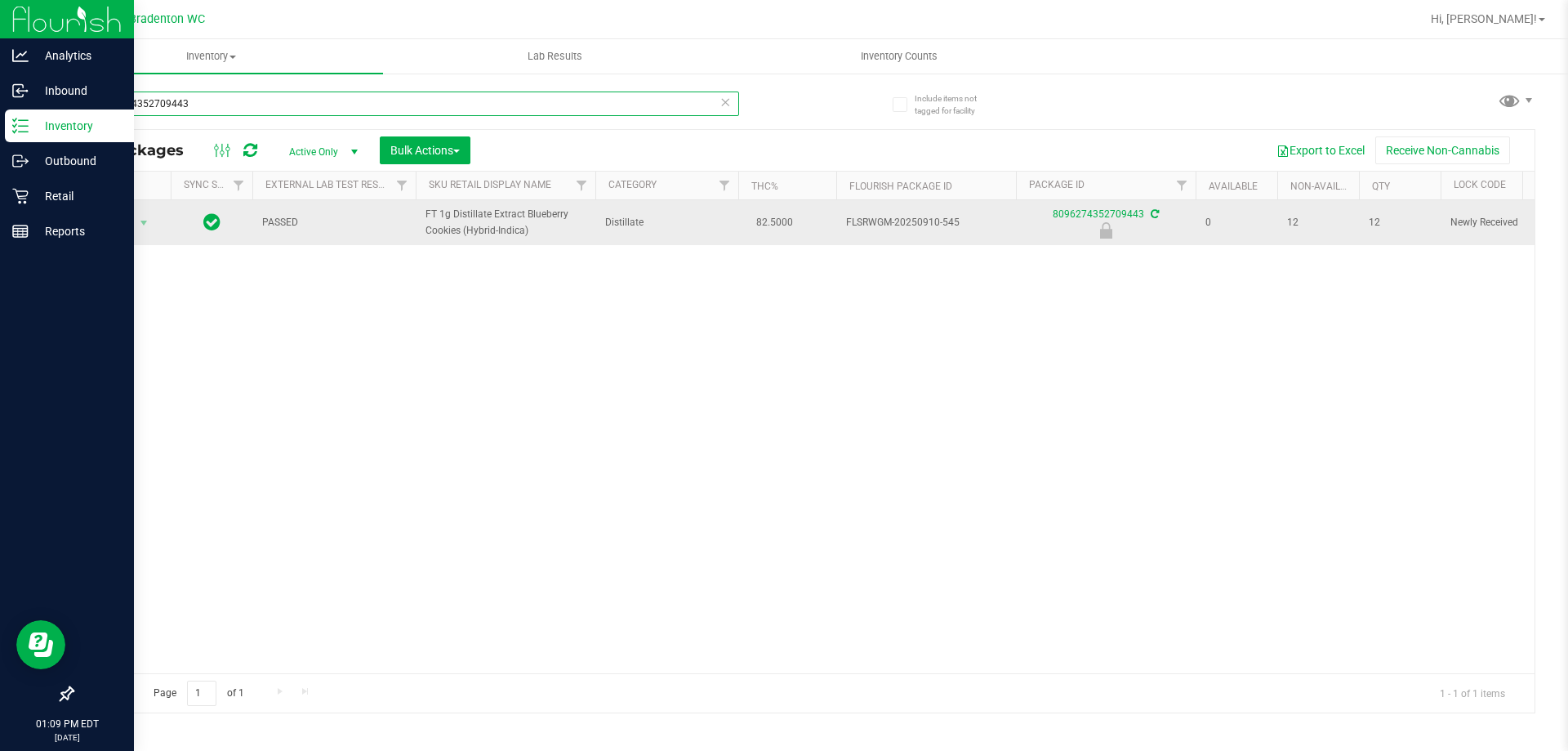
type input "8096274352709443"
click at [114, 219] on span "Action" at bounding box center [111, 223] width 44 height 23
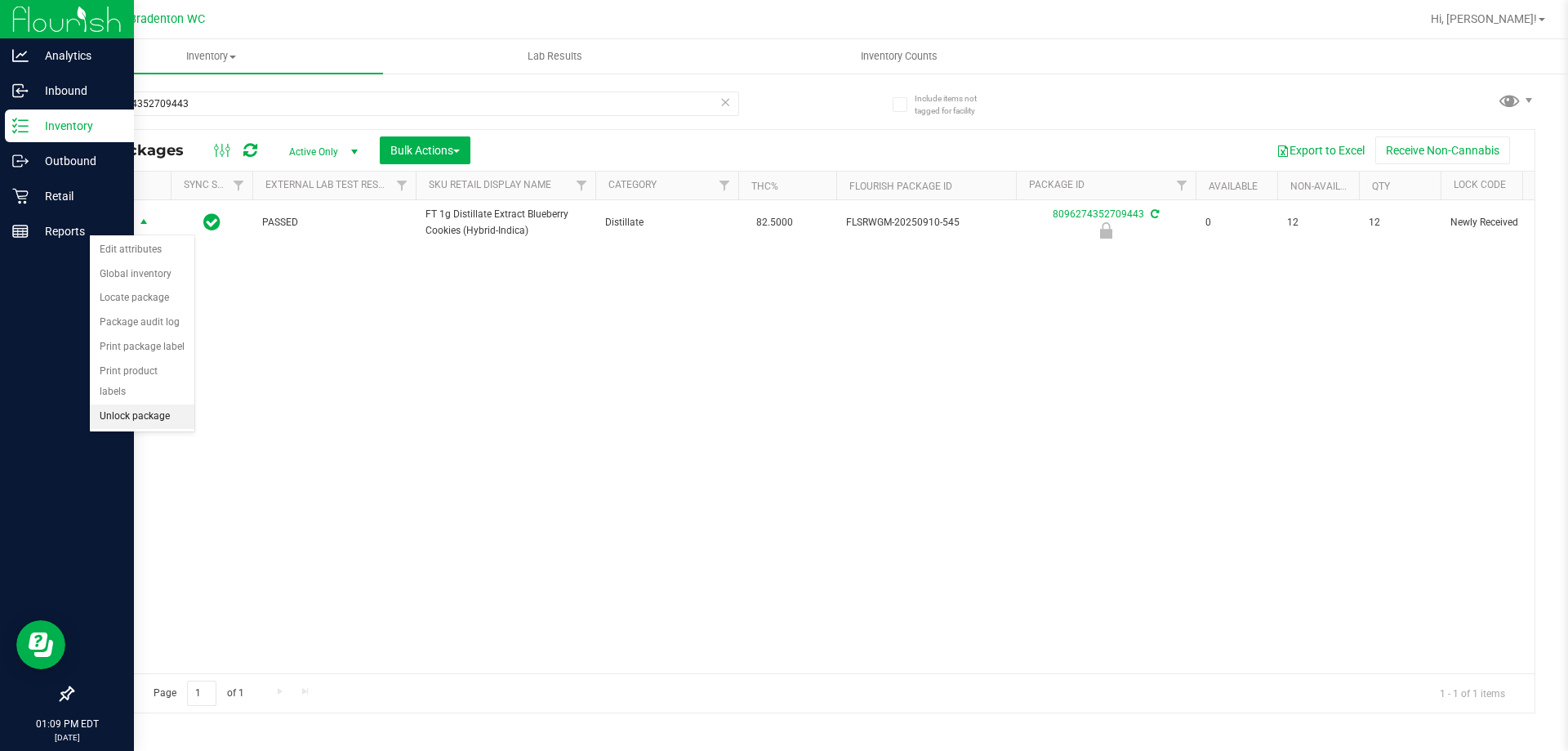
click at [183, 404] on li "Unlock package" at bounding box center [142, 416] width 105 height 24
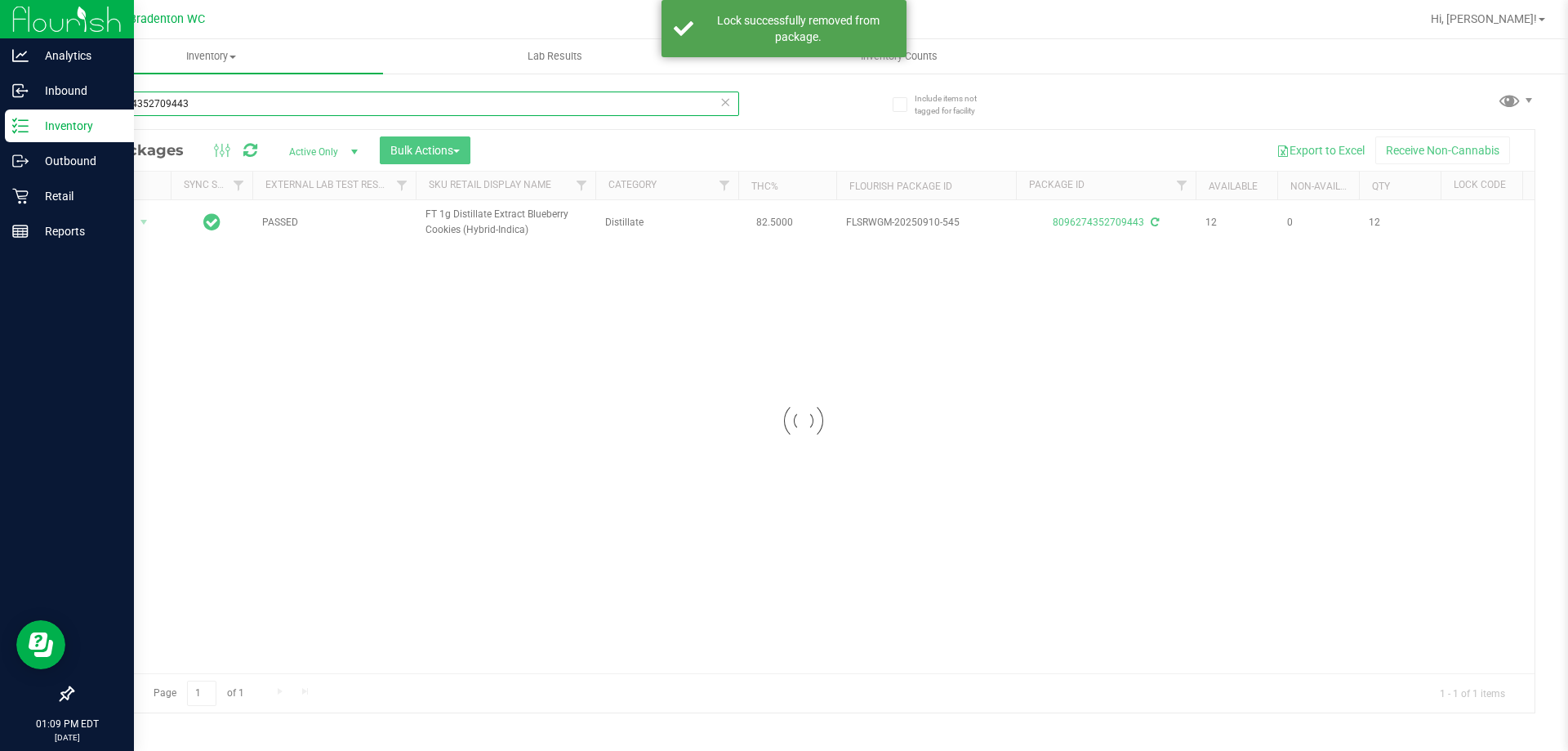
click at [247, 100] on input "8096274352709443" at bounding box center [406, 104] width 667 height 24
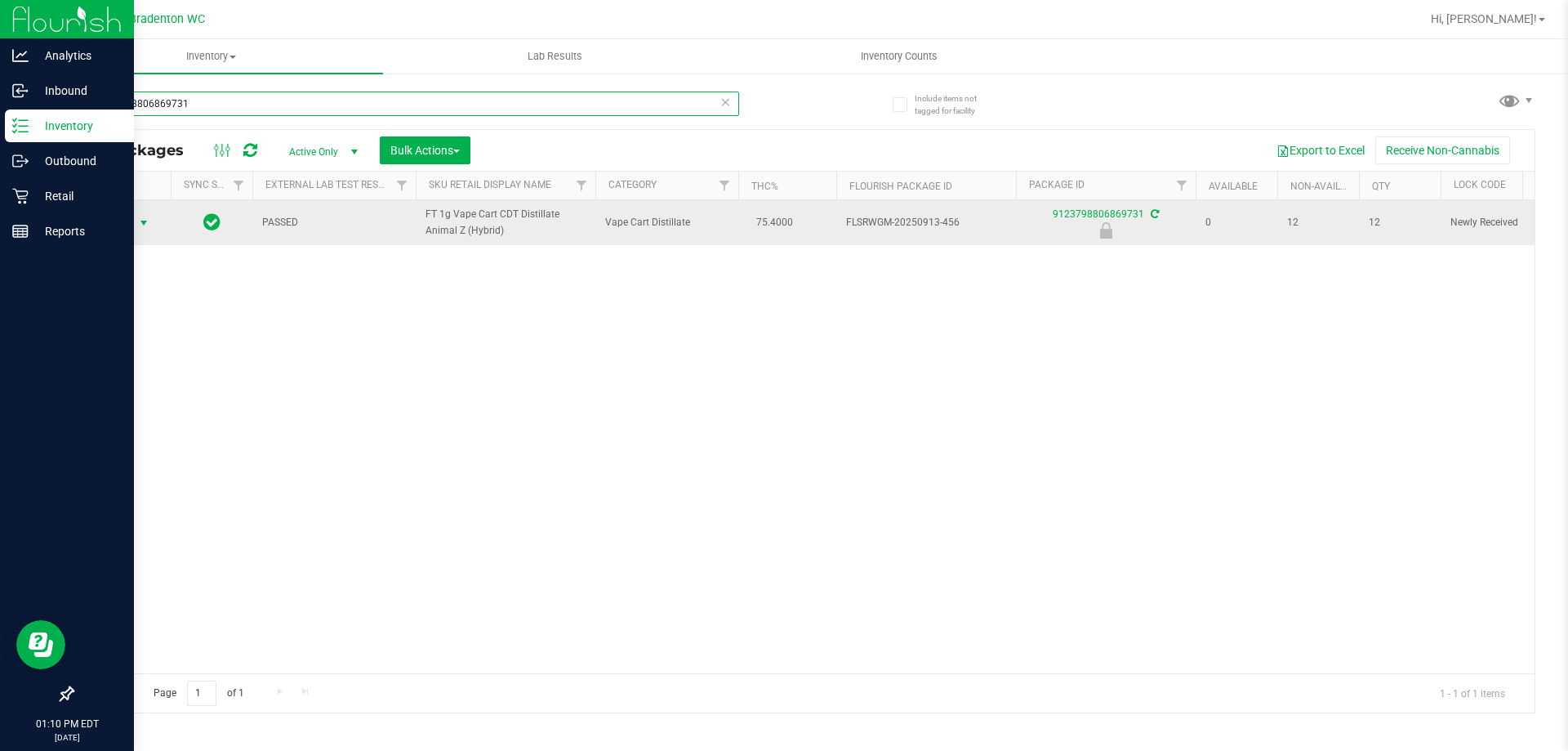
type input "9123798806869731"
click at [140, 230] on span "select" at bounding box center [144, 223] width 13 height 13
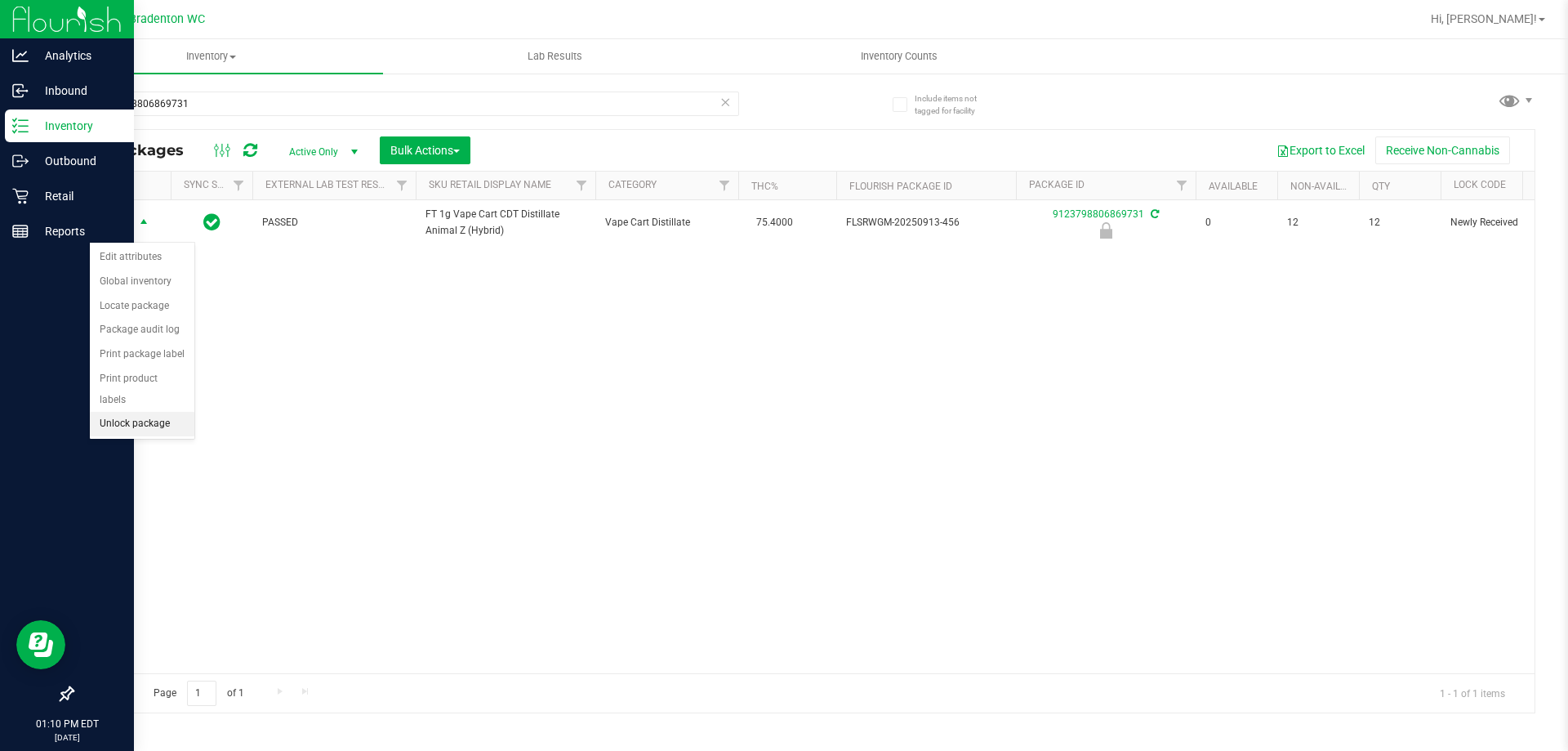
click at [134, 412] on li "Unlock package" at bounding box center [142, 424] width 105 height 24
